Goal: Go to known website: Access a specific website the user already knows

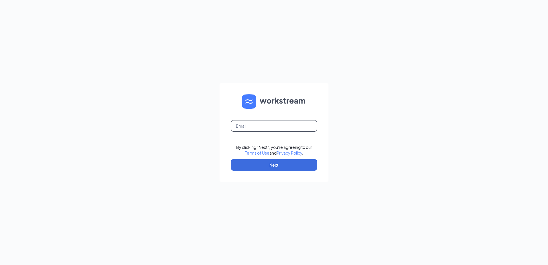
click at [257, 126] on input "text" at bounding box center [274, 125] width 86 height 11
type input "[EMAIL_ADDRESS][DOMAIN_NAME]"
click at [262, 164] on button "Next" at bounding box center [274, 164] width 86 height 11
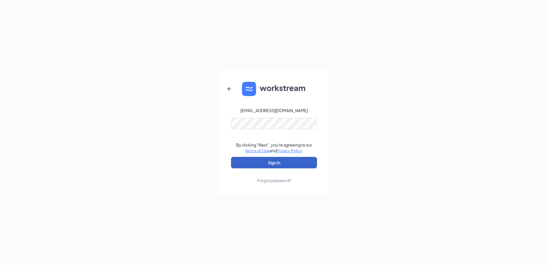
drag, startPoint x: 255, startPoint y: 160, endPoint x: 254, endPoint y: 155, distance: 5.6
click at [255, 160] on button "Sign In" at bounding box center [274, 162] width 86 height 11
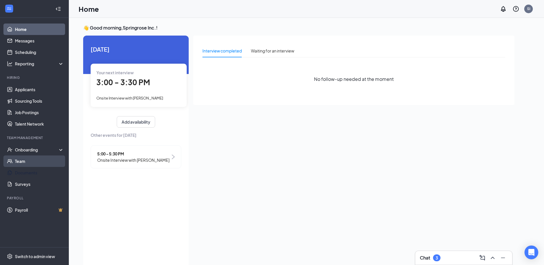
click at [35, 166] on link "Team" at bounding box center [39, 160] width 49 height 11
